Goal: Transaction & Acquisition: Purchase product/service

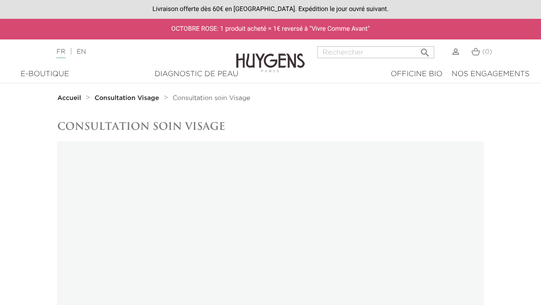
click at [41, 69] on div "E-Boutique" at bounding box center [44, 74] width 67 height 11
click at [31, 73] on div "E-Boutique" at bounding box center [44, 74] width 67 height 11
click at [48, 76] on div "E-Boutique" at bounding box center [44, 74] width 67 height 11
click at [413, 72] on div "Officine Bio" at bounding box center [417, 74] width 52 height 11
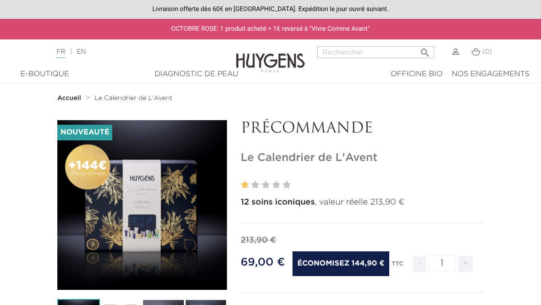
click at [36, 75] on div "E-Boutique" at bounding box center [44, 74] width 67 height 11
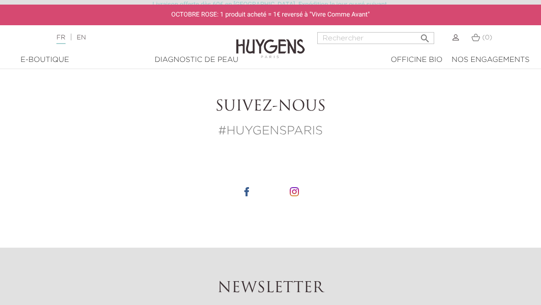
scroll to position [854, 0]
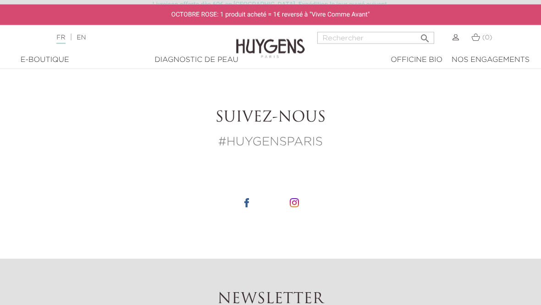
click at [279, 134] on p "#HUYGENSPARIS" at bounding box center [270, 143] width 427 height 18
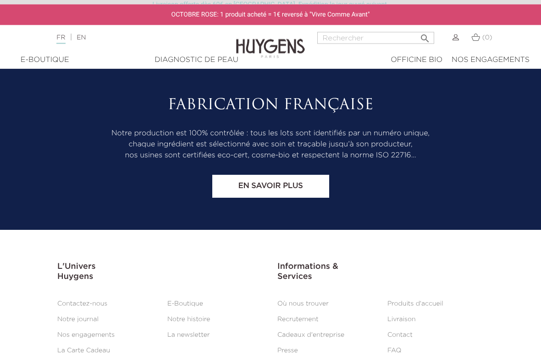
scroll to position [1355, 0]
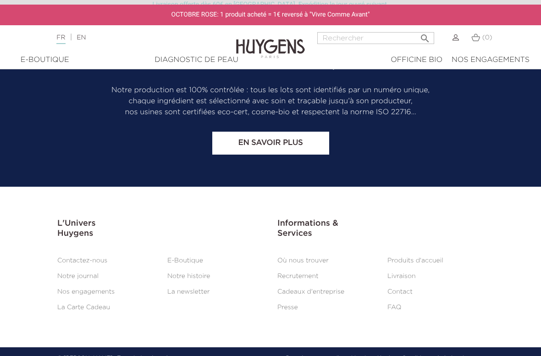
click at [182, 257] on link "E-Boutique" at bounding box center [185, 260] width 36 height 6
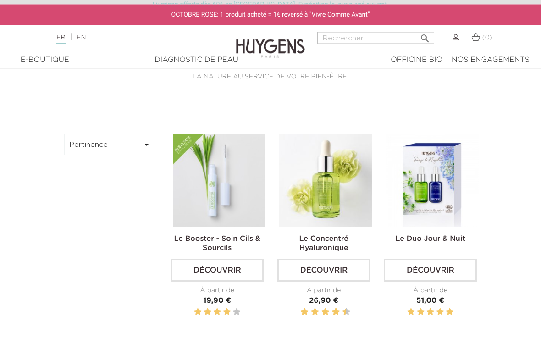
scroll to position [213, 0]
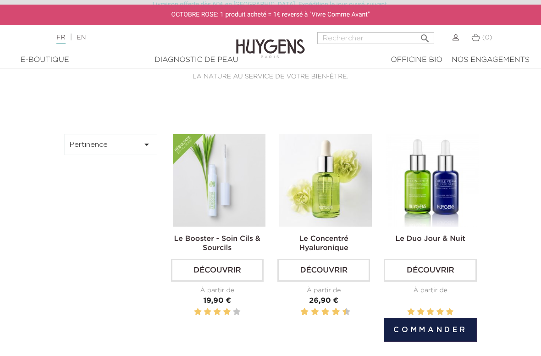
click at [443, 239] on link "Le Duo Jour & Nuit" at bounding box center [431, 238] width 70 height 7
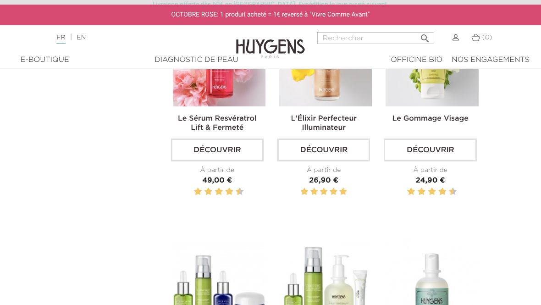
scroll to position [979, 0]
